Goal: Transaction & Acquisition: Purchase product/service

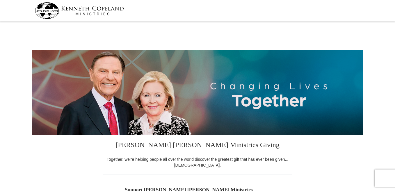
select select "[GEOGRAPHIC_DATA]"
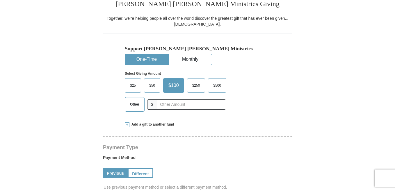
scroll to position [143, 0]
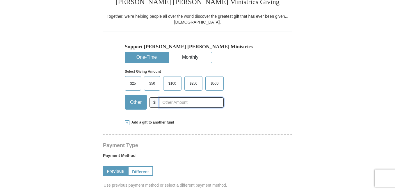
click at [169, 102] on input "text" at bounding box center [191, 102] width 65 height 10
type input "34.00"
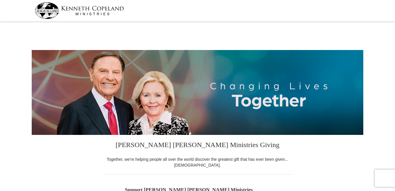
scroll to position [0, 0]
select select "[GEOGRAPHIC_DATA]"
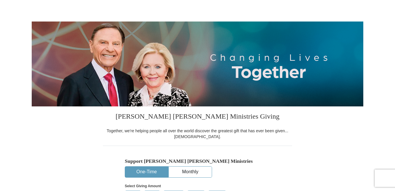
scroll to position [28, 0]
